Goal: Task Accomplishment & Management: Manage account settings

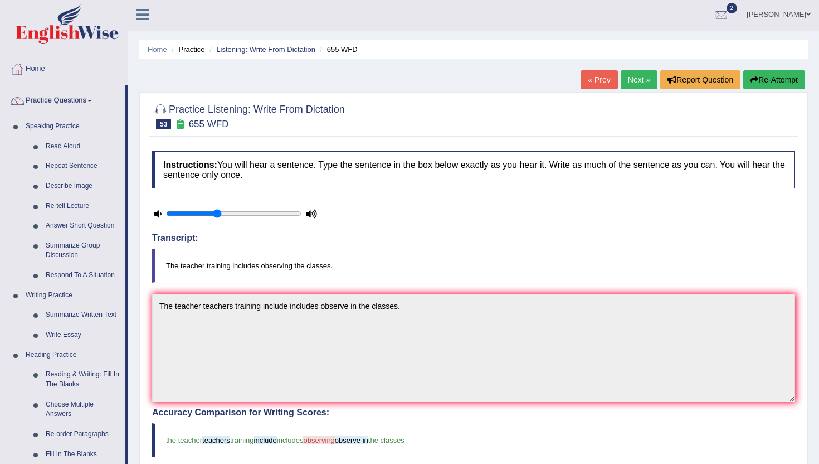
click at [798, 13] on link "Lydia N" at bounding box center [778, 12] width 81 height 29
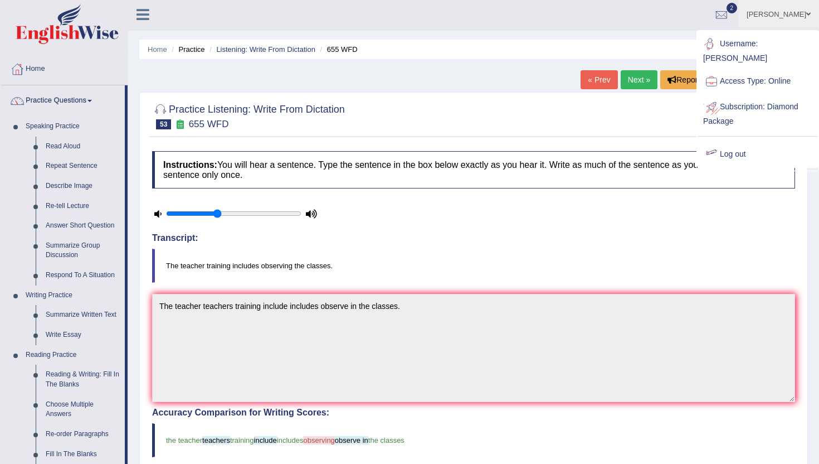
click at [757, 145] on link "Log out" at bounding box center [758, 155] width 120 height 26
